Goal: Transaction & Acquisition: Obtain resource

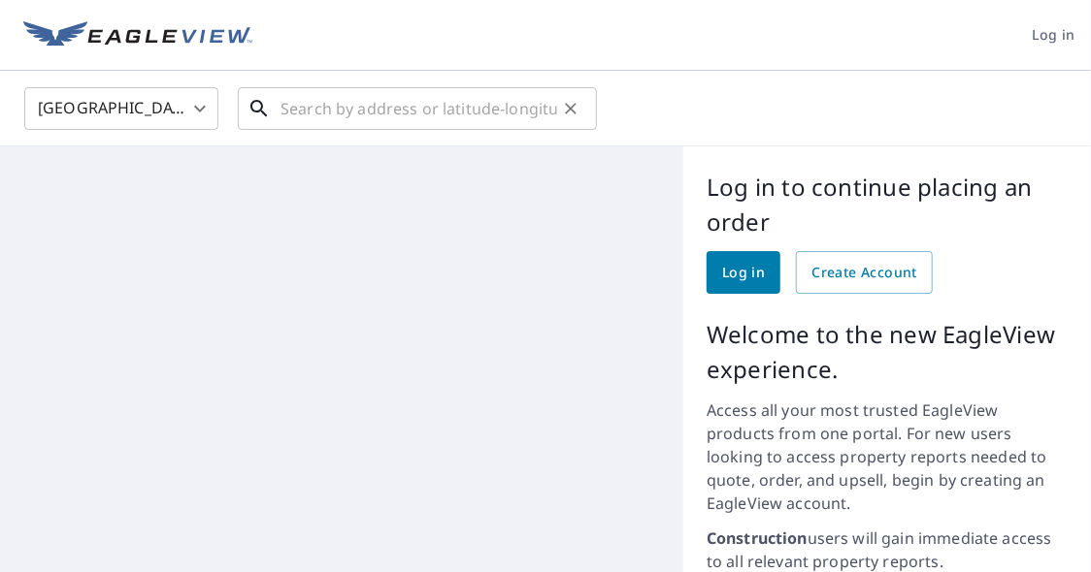
click at [355, 114] on input "text" at bounding box center [418, 109] width 277 height 54
click at [722, 283] on span "Log in" at bounding box center [743, 273] width 43 height 24
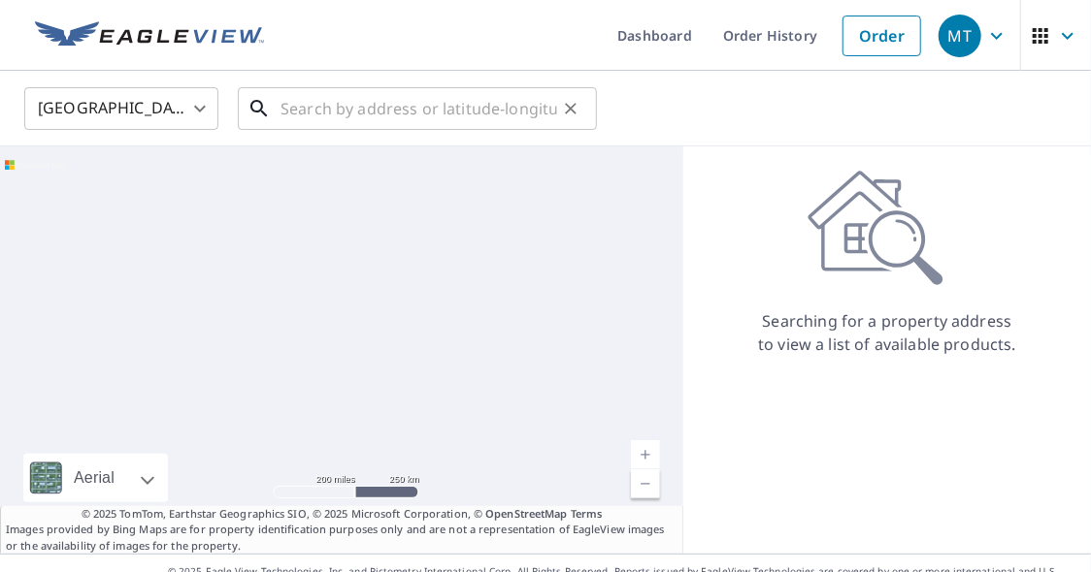
click at [314, 110] on input "text" at bounding box center [418, 109] width 277 height 54
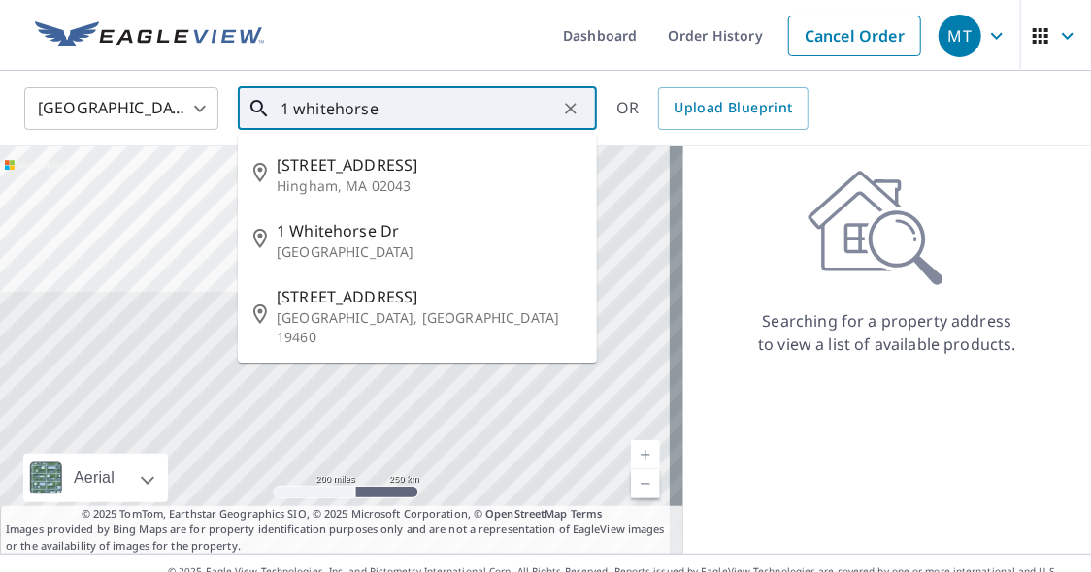
click at [386, 177] on p "Hingham, MA 02043" at bounding box center [429, 186] width 305 height 19
type input "1 Whitehorse Rd Hingham, MA 02043"
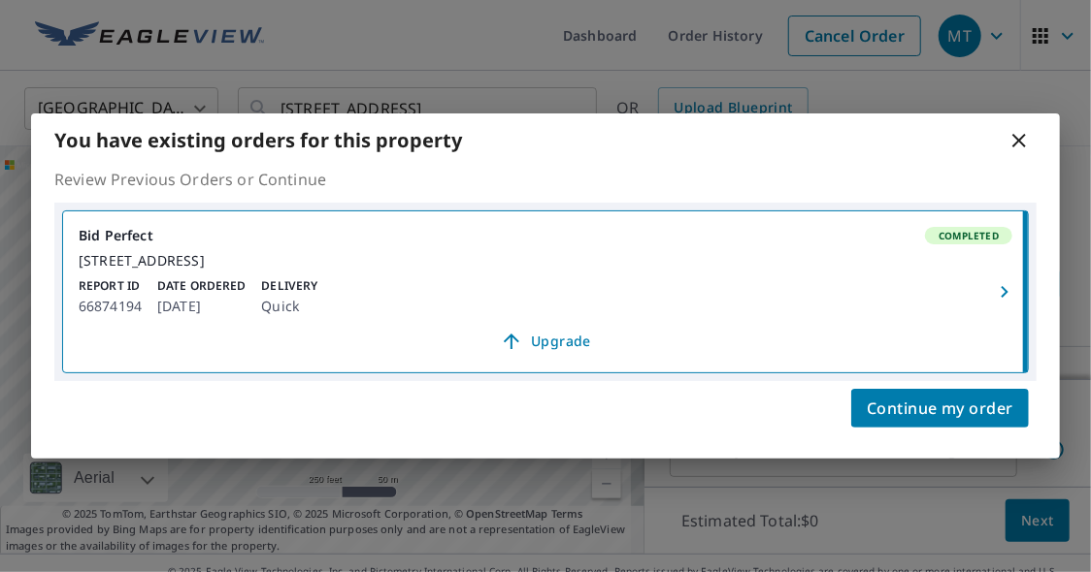
click at [986, 230] on button "button" at bounding box center [1006, 292] width 43 height 161
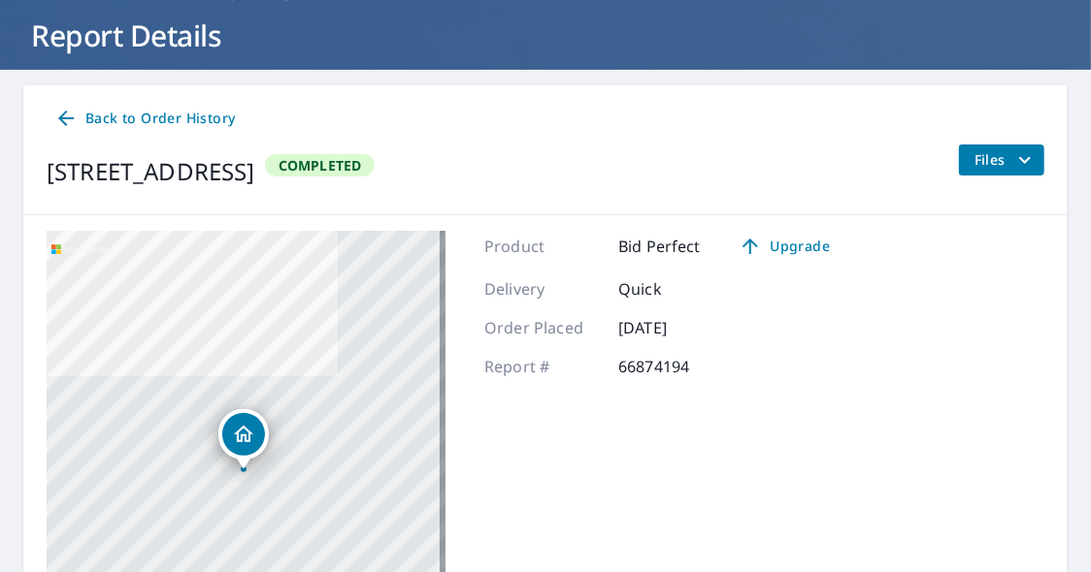
scroll to position [110, 0]
click at [1013, 157] on icon "filesDropdownBtn-66874194" at bounding box center [1024, 159] width 23 height 23
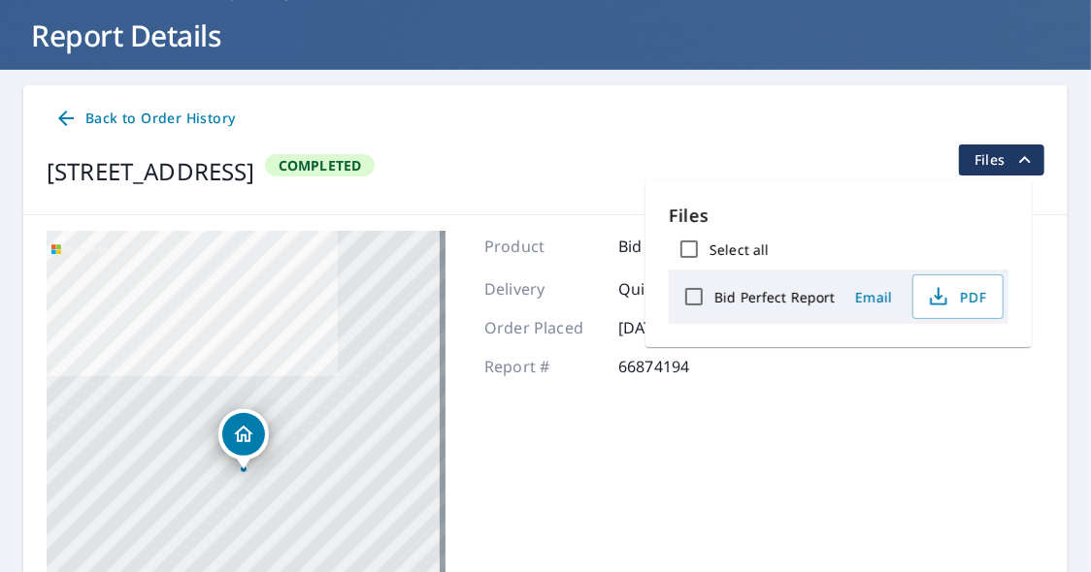
click at [766, 293] on label "Bid Perfect Report" at bounding box center [774, 297] width 120 height 18
click at [714, 293] on input "Bid Perfect Report" at bounding box center [693, 297] width 41 height 41
checkbox input "true"
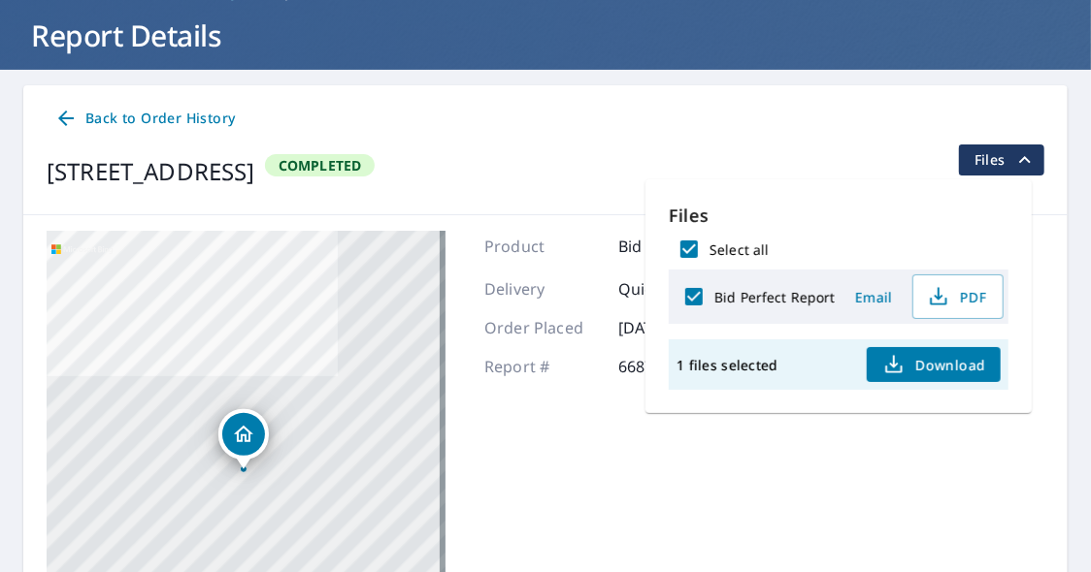
click at [931, 366] on span "Download" at bounding box center [933, 364] width 103 height 23
